Goal: Find specific page/section: Find specific page/section

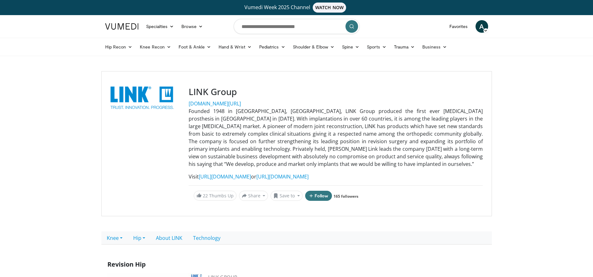
scroll to position [80, 0]
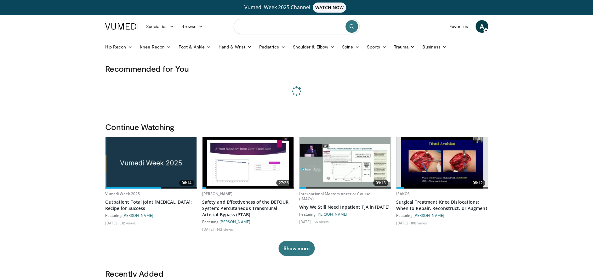
click at [297, 27] on input "Search topics, interventions" at bounding box center [297, 26] width 126 height 15
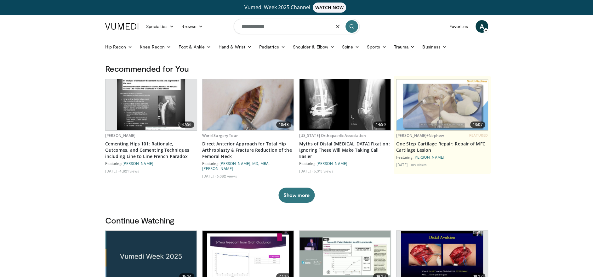
type input "**********"
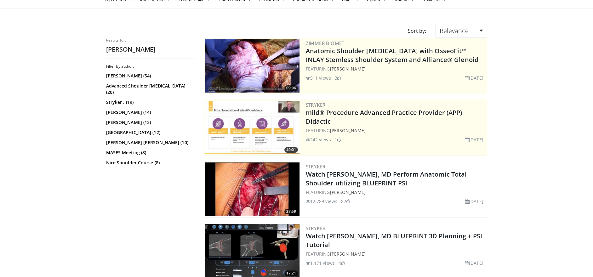
scroll to position [48, 0]
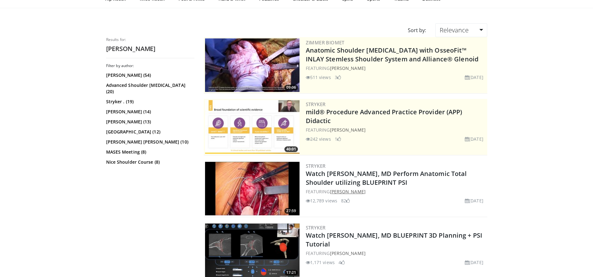
click at [354, 191] on link "[PERSON_NAME]" at bounding box center [348, 192] width 36 height 6
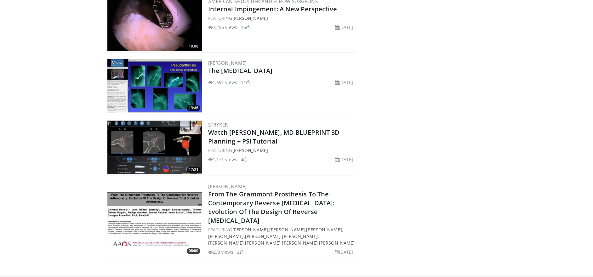
scroll to position [710, 0]
